Goal: Task Accomplishment & Management: Use online tool/utility

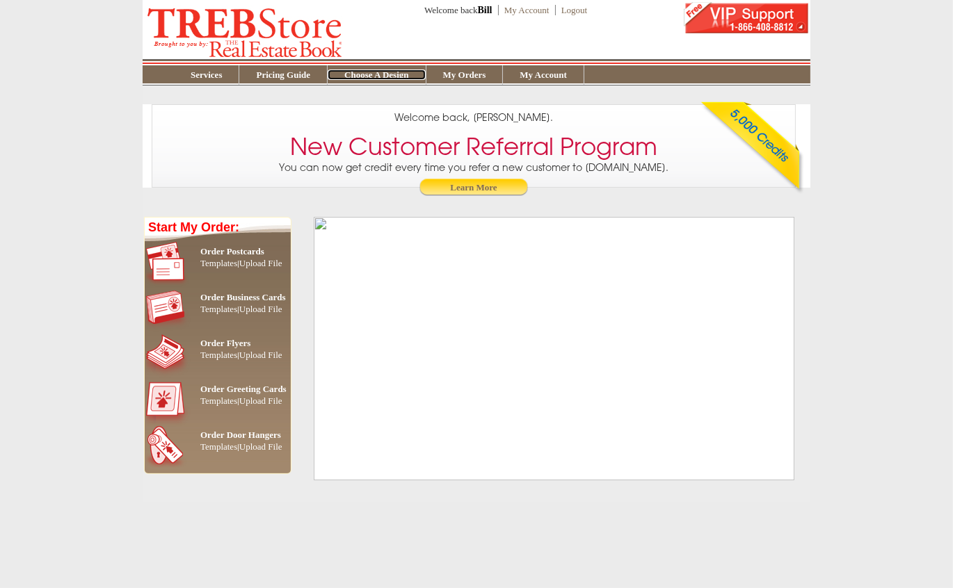
click at [399, 73] on link "Choose A Design" at bounding box center [376, 75] width 97 height 10
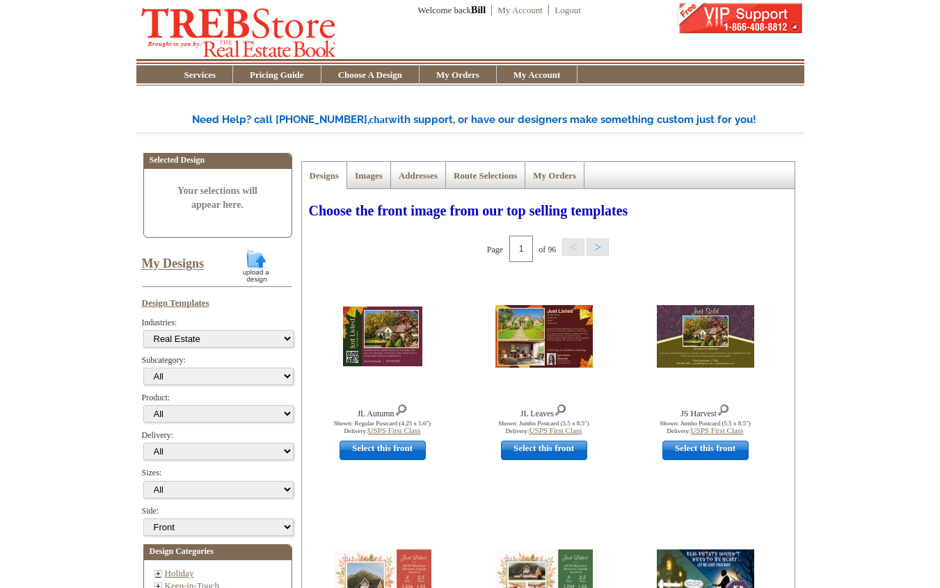
select select "785"
click at [159, 265] on link "My Designs" at bounding box center [173, 264] width 63 height 14
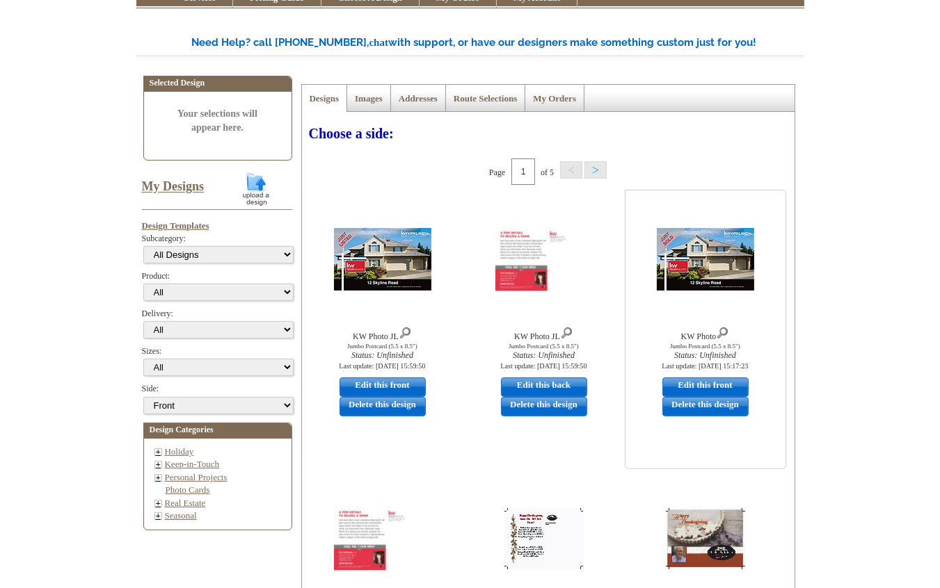
scroll to position [149, 0]
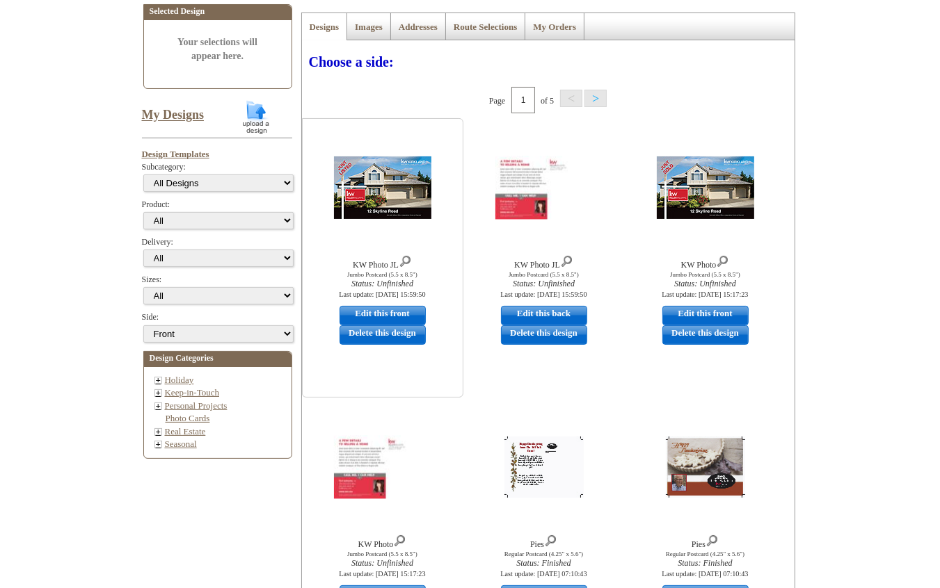
click at [397, 310] on link "Edit this front" at bounding box center [382, 315] width 86 height 19
select select "2"
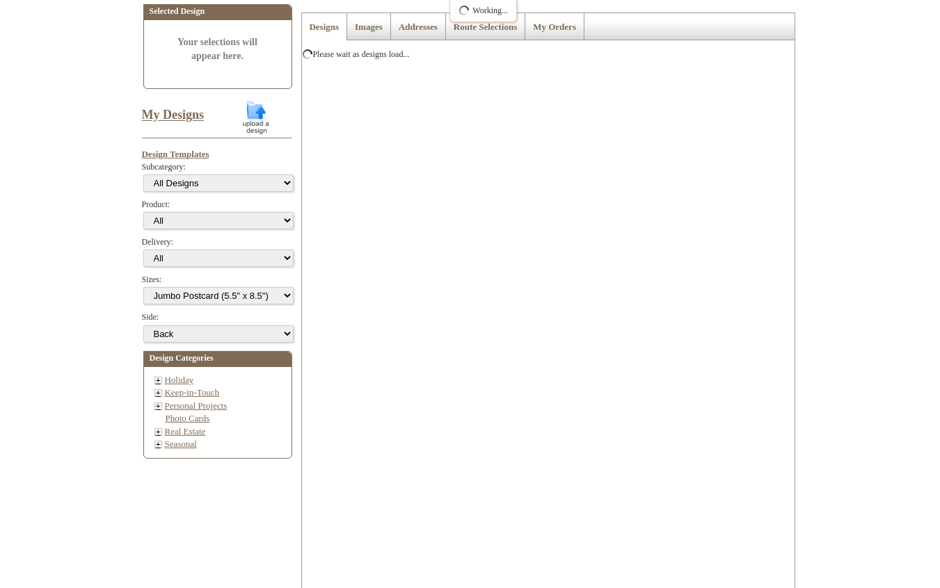
scroll to position [0, 0]
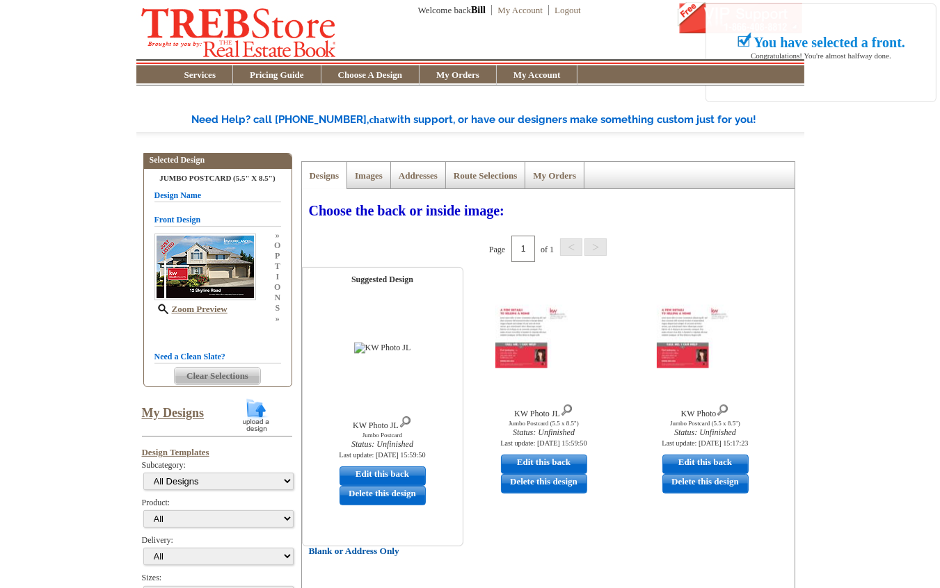
click at [372, 475] on link "Edit this back" at bounding box center [382, 476] width 86 height 19
select select "front"
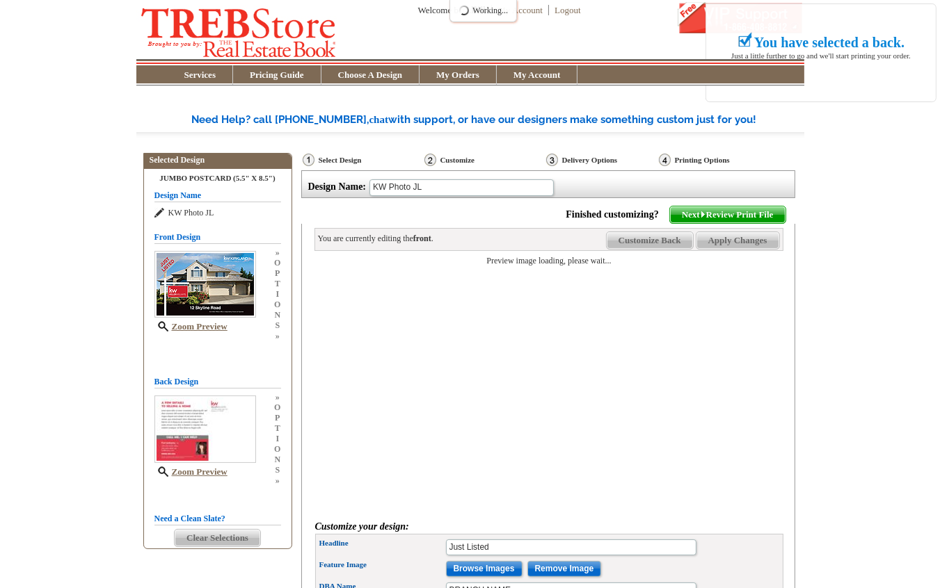
click at [654, 241] on span "Customize Back" at bounding box center [650, 240] width 86 height 17
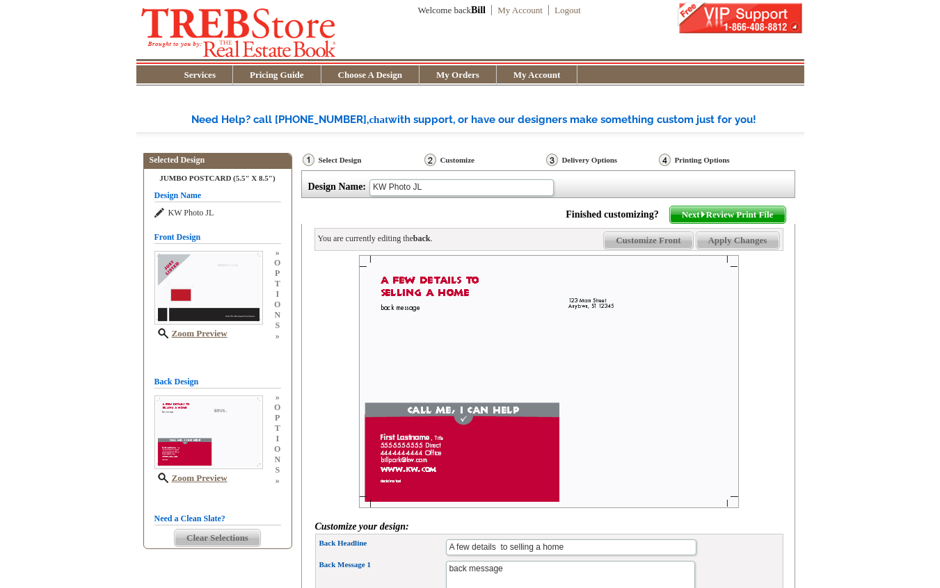
click at [655, 241] on span "Customize Front" at bounding box center [648, 240] width 88 height 17
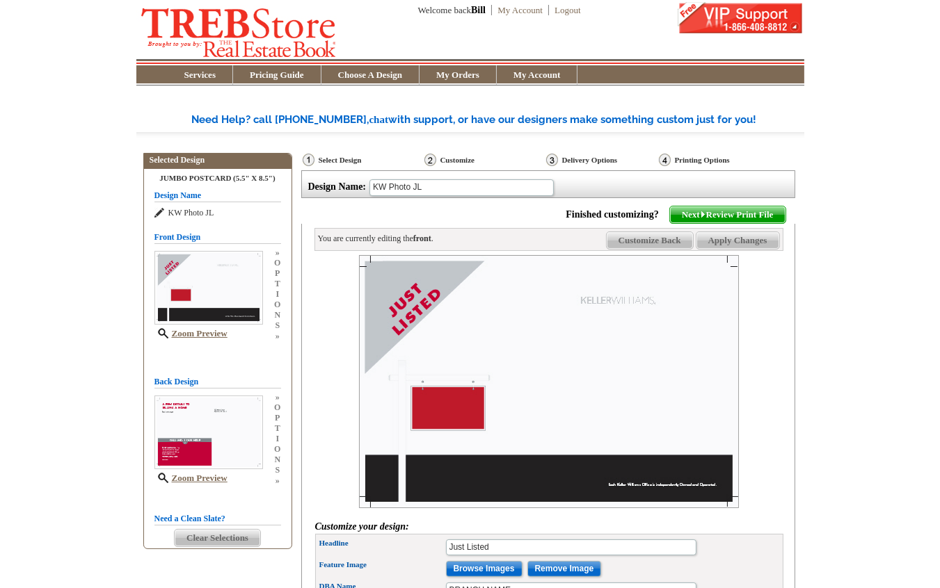
click at [654, 241] on span "Customize Back" at bounding box center [650, 240] width 86 height 17
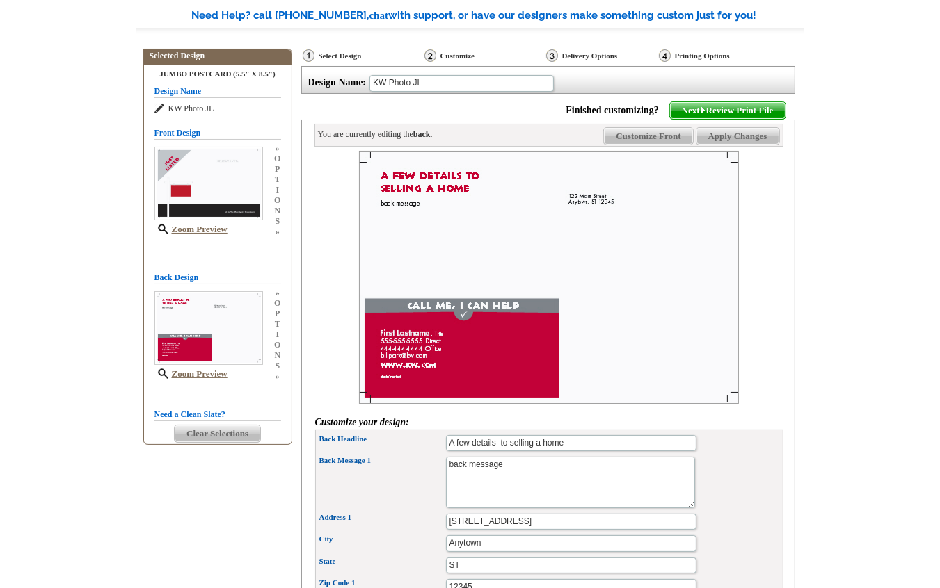
scroll to position [298, 0]
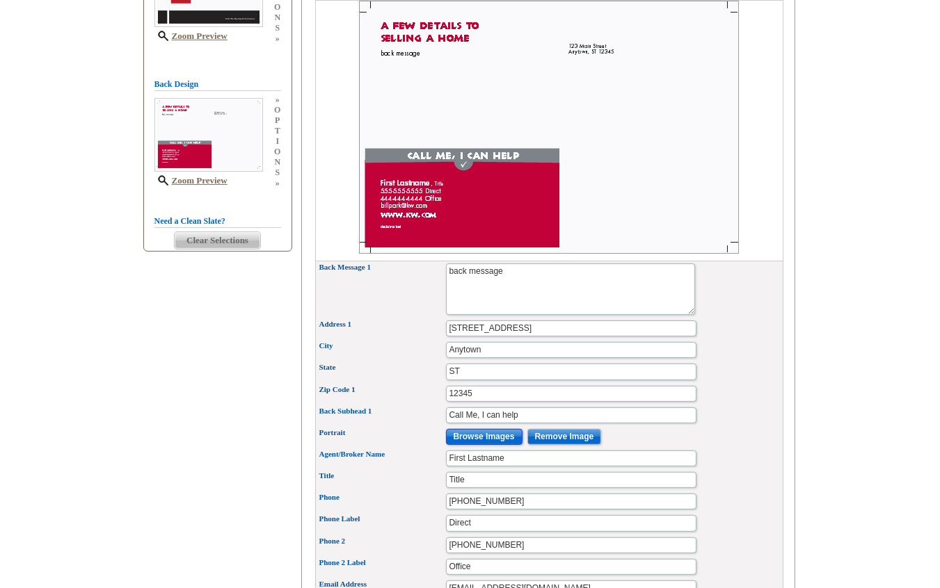
click at [479, 440] on input "Browse Images" at bounding box center [484, 437] width 77 height 16
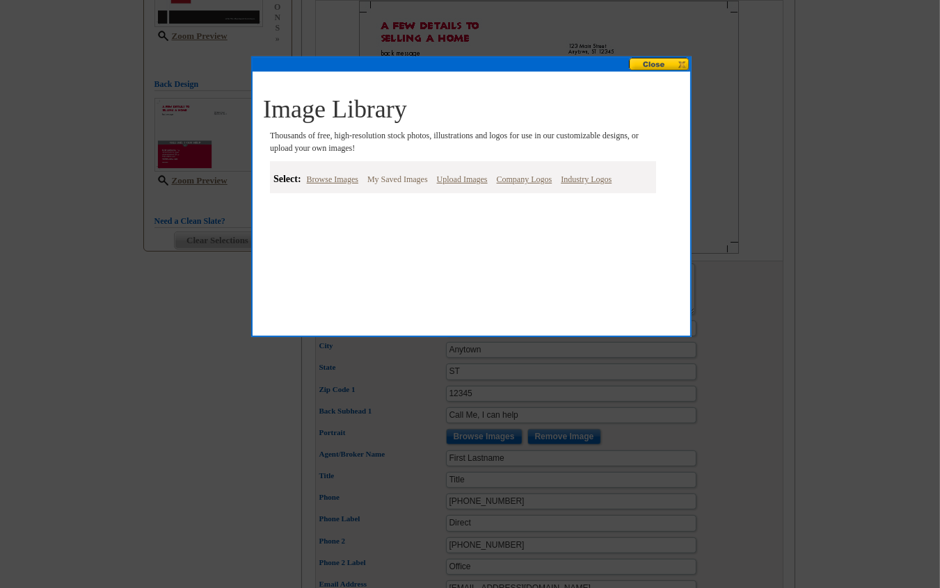
click at [403, 181] on link "My Saved Images" at bounding box center [397, 179] width 67 height 17
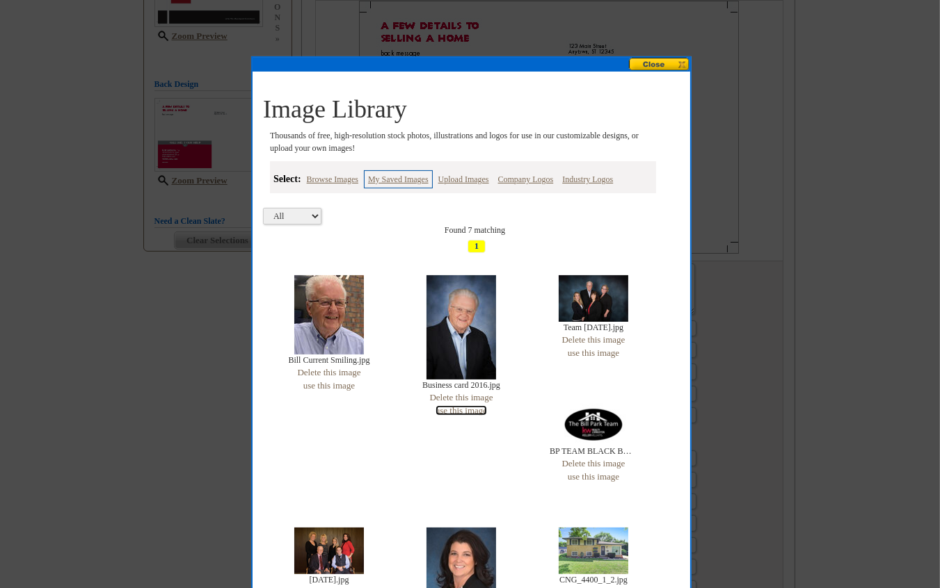
click at [467, 412] on link "use this image" at bounding box center [460, 411] width 51 height 10
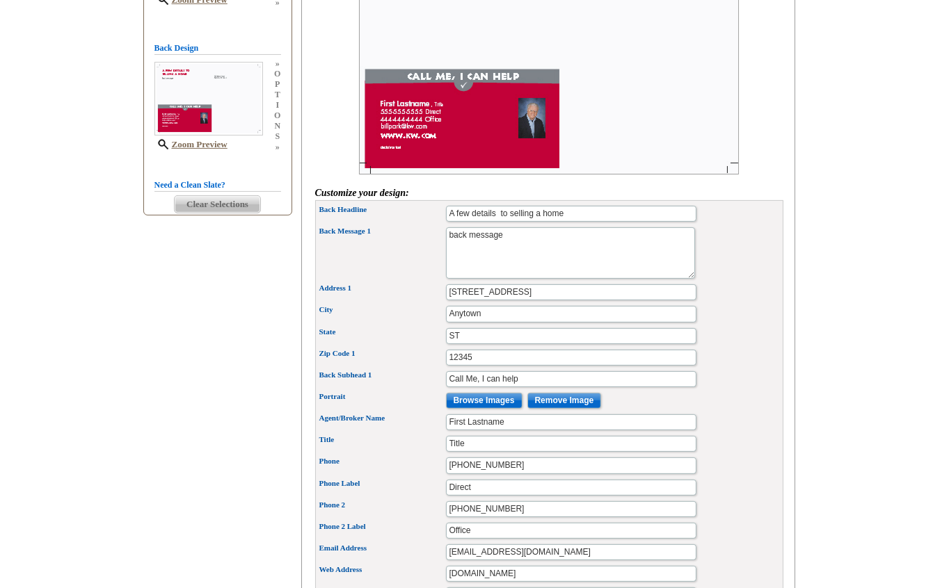
scroll to position [149, 0]
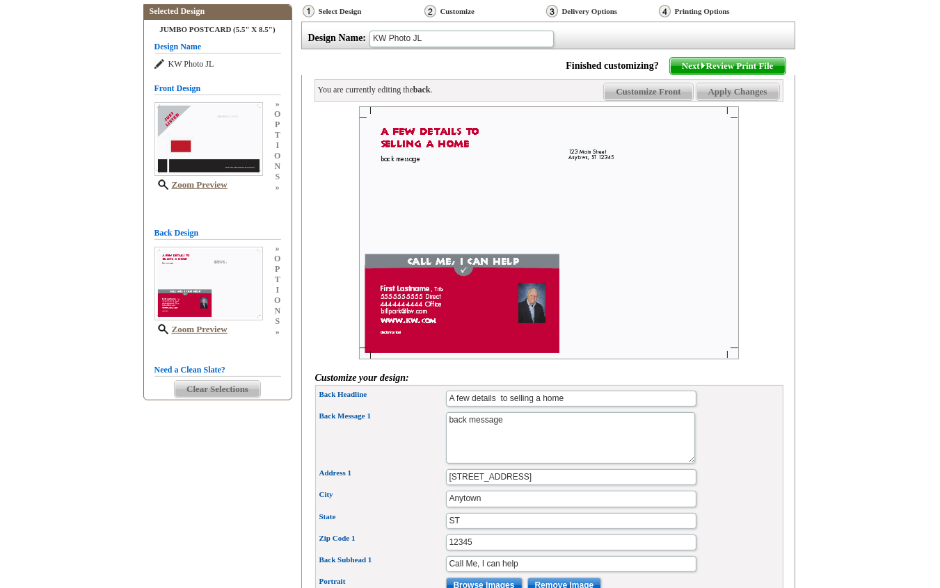
click at [631, 93] on span "Customize Front" at bounding box center [648, 91] width 88 height 17
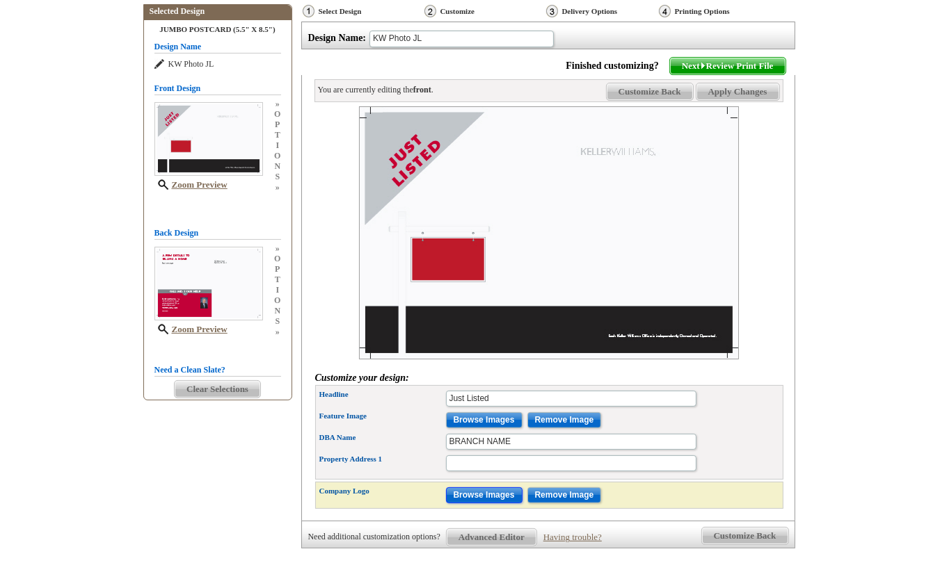
click at [513, 491] on input "Browse Images" at bounding box center [484, 496] width 77 height 16
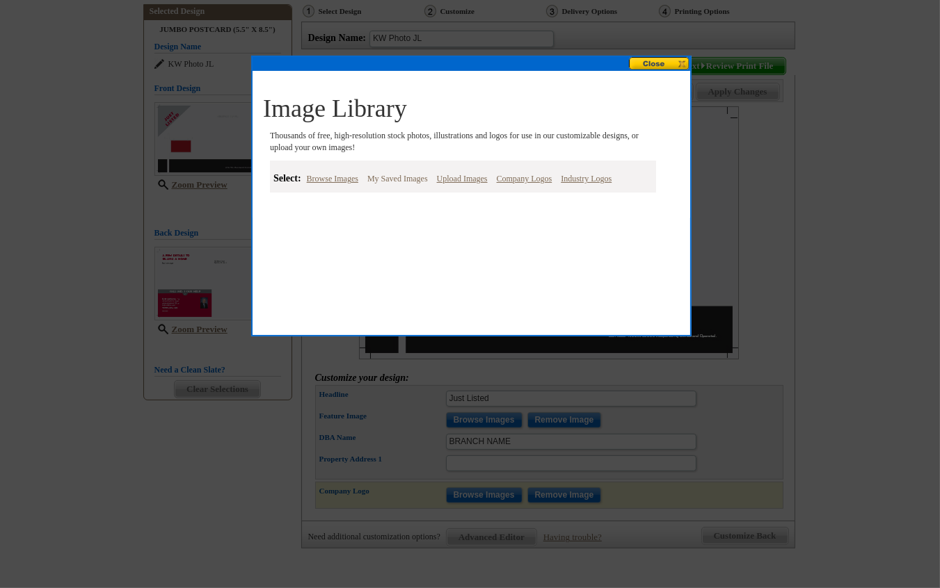
click at [403, 182] on link "My Saved Images" at bounding box center [397, 178] width 67 height 17
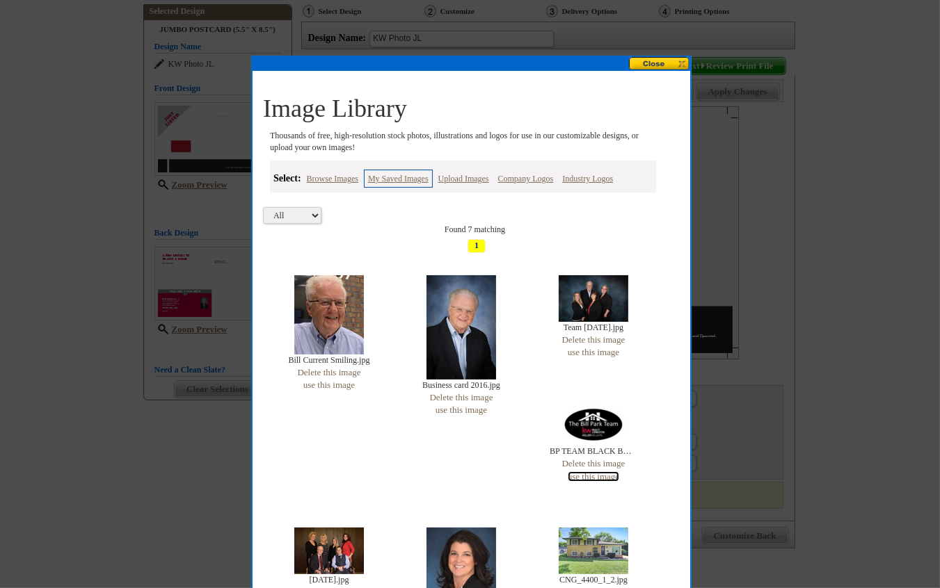
click at [612, 474] on link "use this image" at bounding box center [593, 477] width 51 height 10
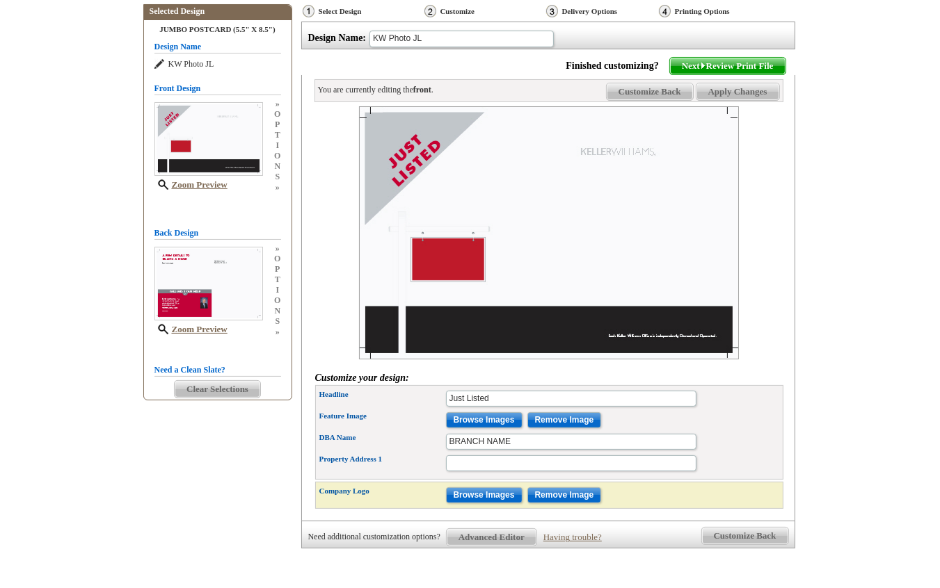
scroll to position [0, 0]
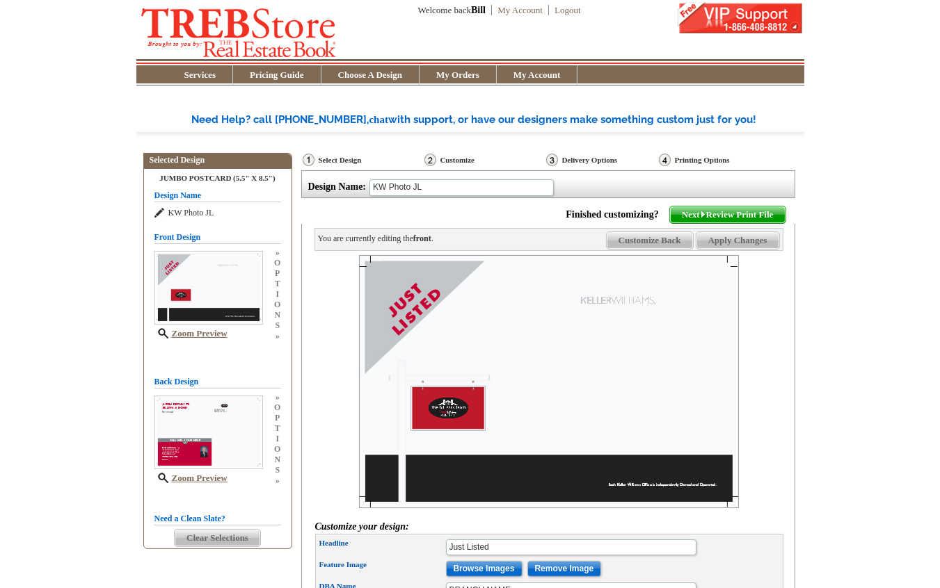
click at [651, 237] on span "Customize Back" at bounding box center [650, 240] width 86 height 17
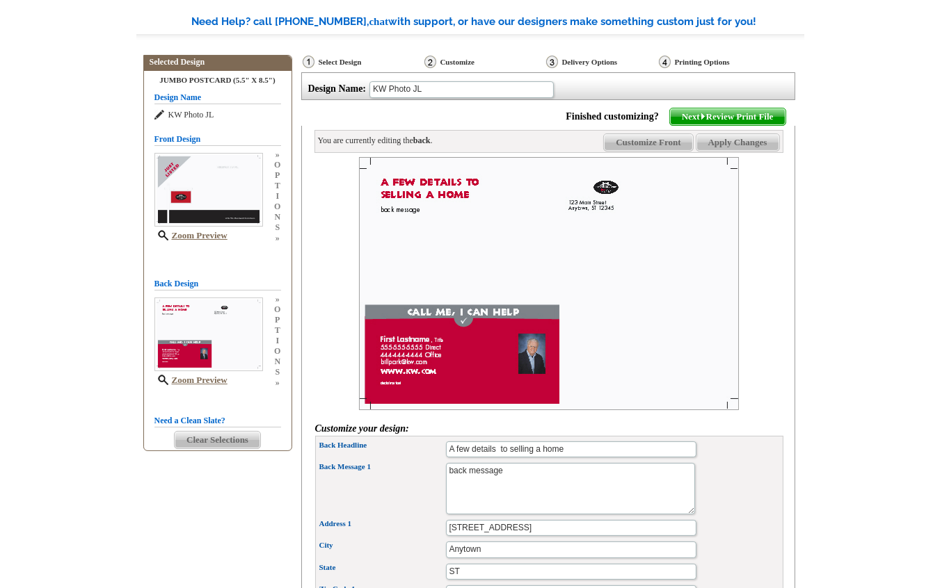
scroll to position [74, 0]
